Goal: Task Accomplishment & Management: Use online tool/utility

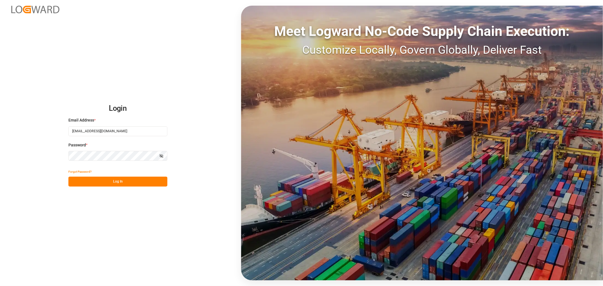
click at [104, 179] on button "Log In" at bounding box center [117, 182] width 99 height 10
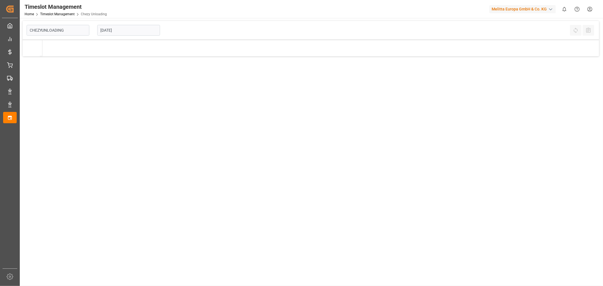
type input "Chezy Unloading"
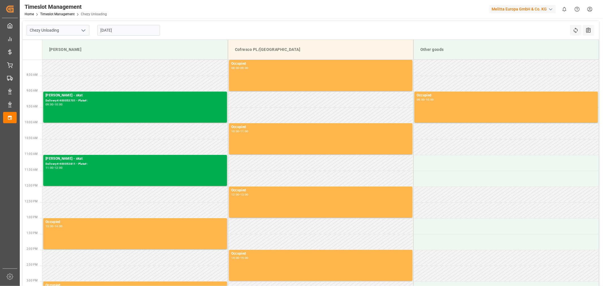
click at [114, 31] on input "[DATE]" at bounding box center [128, 30] width 63 height 11
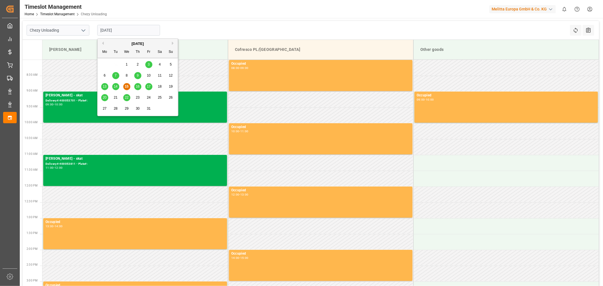
click at [149, 86] on span "17" at bounding box center [149, 86] width 4 height 4
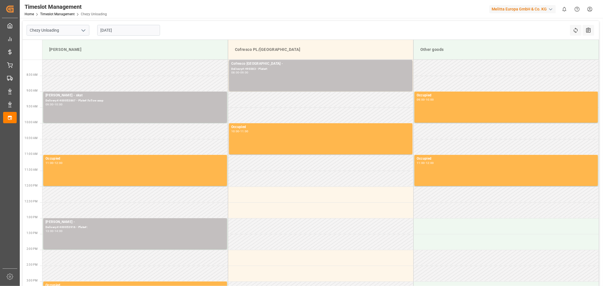
click at [274, 9] on div "Timeslot Management Home Timeslot Management Chezy Unloading Melitta Europa Gmb…" at bounding box center [309, 9] width 587 height 18
click at [121, 31] on input "[DATE]" at bounding box center [128, 30] width 63 height 11
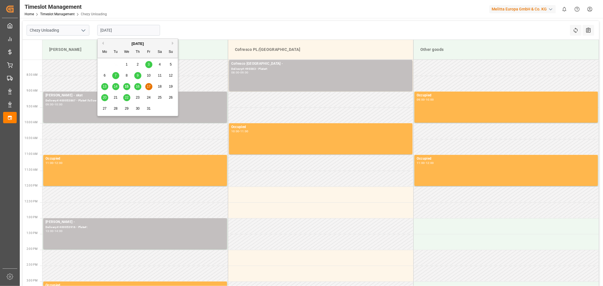
click at [139, 87] on span "16" at bounding box center [138, 86] width 4 height 4
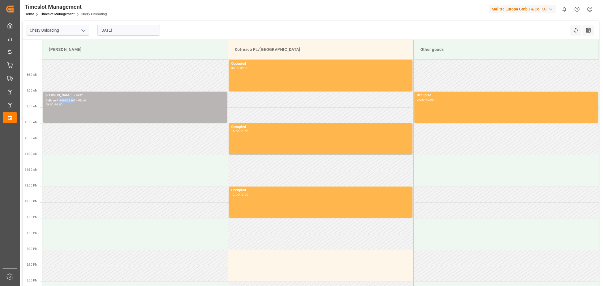
copy div "40005386"
drag, startPoint x: 74, startPoint y: 101, endPoint x: 60, endPoint y: 101, distance: 14.1
click at [60, 101] on div "Delivery#:400053867 - Plate#:" at bounding box center [134, 100] width 179 height 5
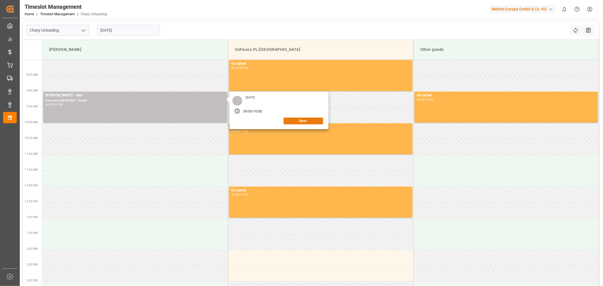
click at [301, 122] on button "Open" at bounding box center [303, 121] width 40 height 7
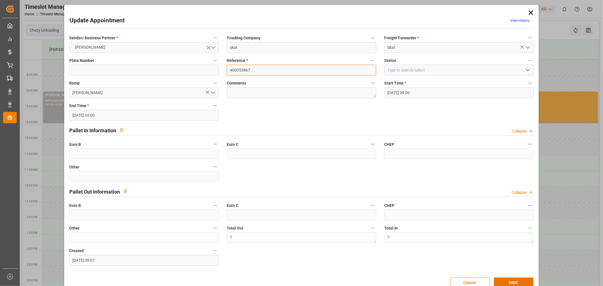
click at [280, 71] on input "400053867" at bounding box center [301, 70] width 149 height 11
click at [532, 9] on icon at bounding box center [531, 13] width 8 height 8
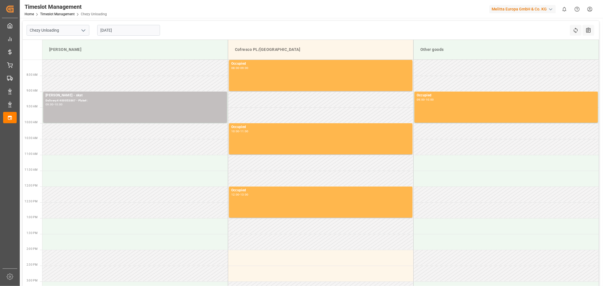
click at [134, 30] on input "[DATE]" at bounding box center [128, 30] width 63 height 11
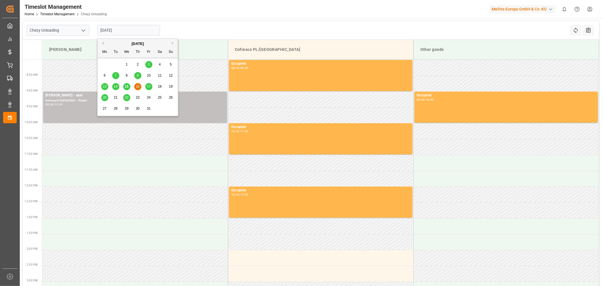
click at [116, 86] on span "14" at bounding box center [116, 86] width 4 height 4
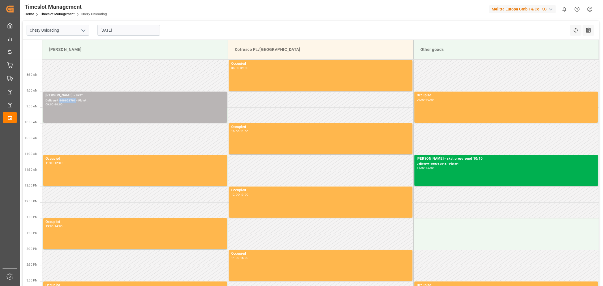
drag, startPoint x: 75, startPoint y: 101, endPoint x: 60, endPoint y: 100, distance: 14.7
click at [60, 100] on div "Delivery#:400053701 - Plate#:" at bounding box center [134, 100] width 179 height 5
copy div "400053701"
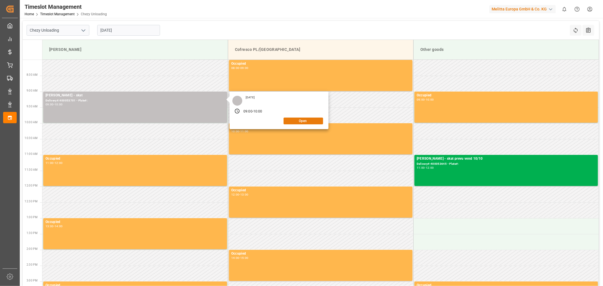
click at [301, 122] on button "Open" at bounding box center [303, 121] width 40 height 7
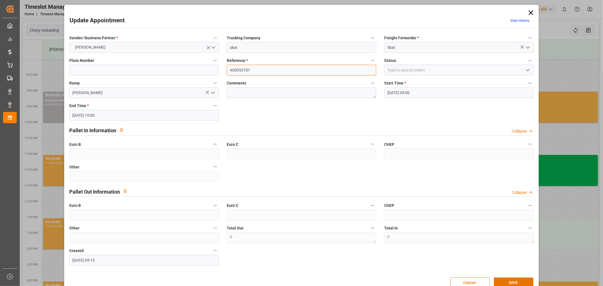
click at [255, 73] on input "400053701" at bounding box center [301, 70] width 149 height 11
click at [529, 11] on icon at bounding box center [531, 13] width 8 height 8
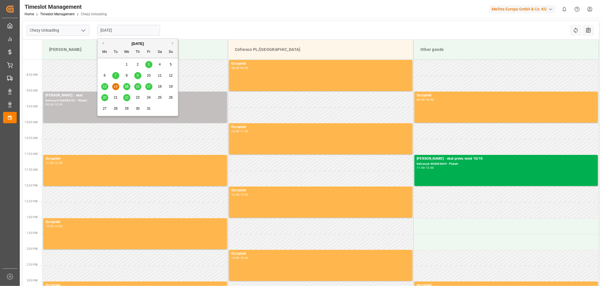
click at [110, 33] on input "[DATE]" at bounding box center [128, 30] width 63 height 11
click at [125, 86] on span "15" at bounding box center [127, 86] width 4 height 4
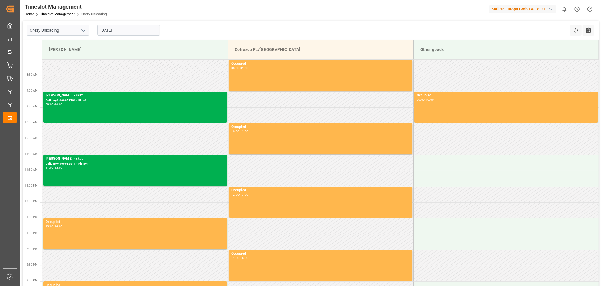
click at [242, 26] on div "Chezy Unloading [DATE] Refresh Time Slots All Audits" at bounding box center [311, 30] width 576 height 19
click at [113, 32] on input "[DATE]" at bounding box center [128, 30] width 63 height 11
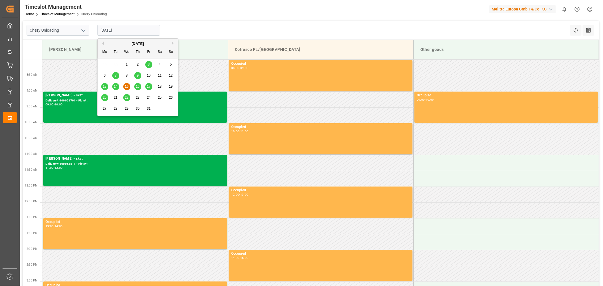
click at [114, 88] on span "14" at bounding box center [116, 86] width 4 height 4
type input "[DATE]"
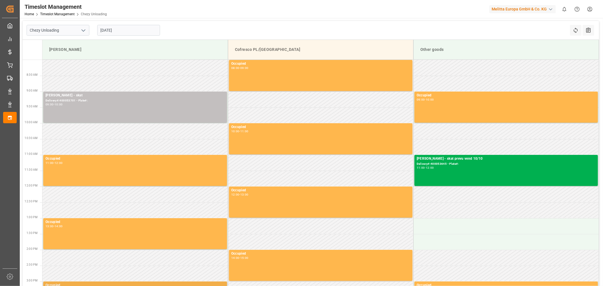
scroll to position [142, 0]
